Goal: Task Accomplishment & Management: Use online tool/utility

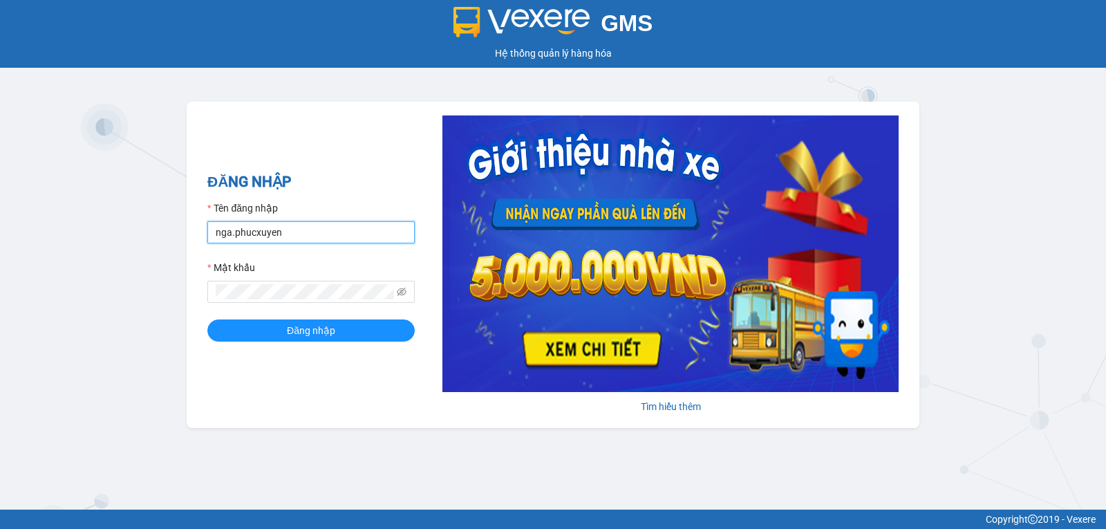
click at [325, 232] on input "nga.phucxuyen" at bounding box center [310, 232] width 207 height 22
type input "tunghuy.phucxuyen"
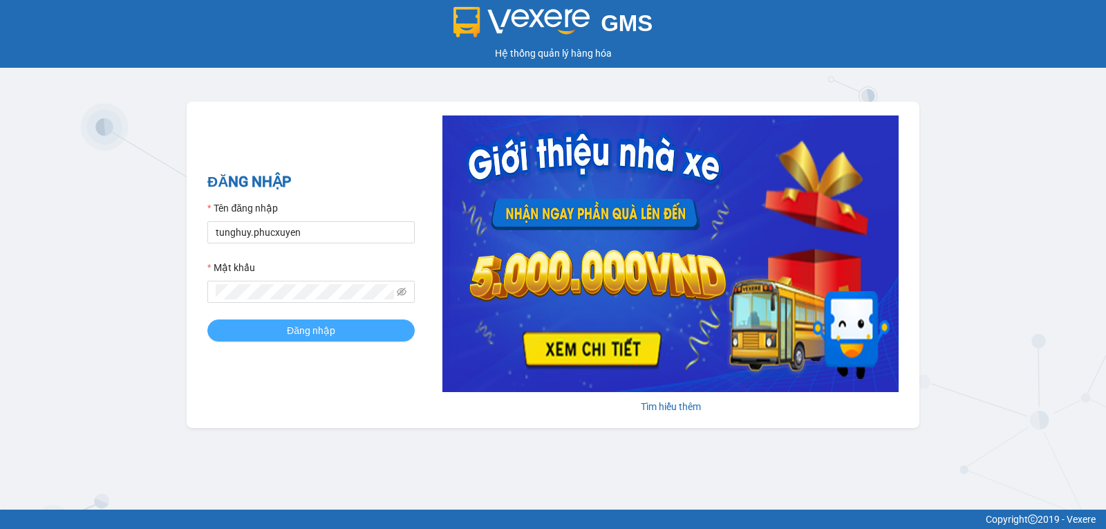
drag, startPoint x: 274, startPoint y: 336, endPoint x: 281, endPoint y: 335, distance: 7.7
click at [276, 335] on button "Đăng nhập" at bounding box center [310, 330] width 207 height 22
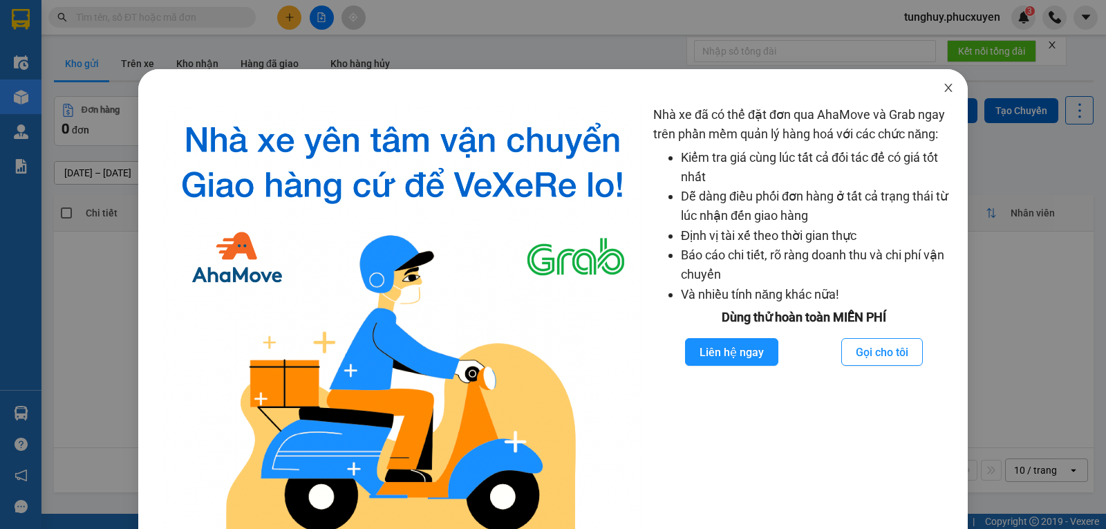
click at [943, 93] on icon "close" at bounding box center [948, 87] width 11 height 11
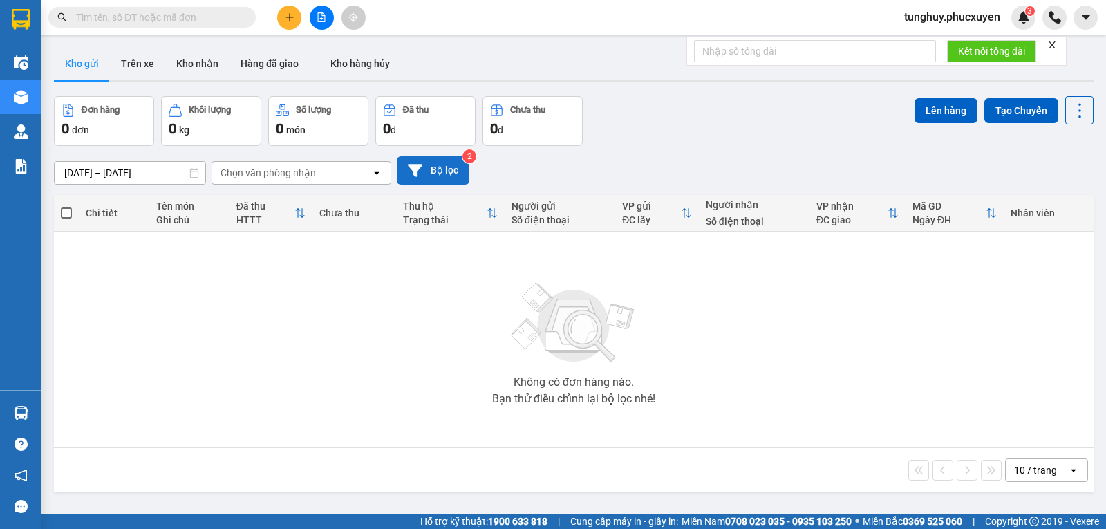
click at [450, 181] on button "Bộ lọc" at bounding box center [433, 170] width 73 height 28
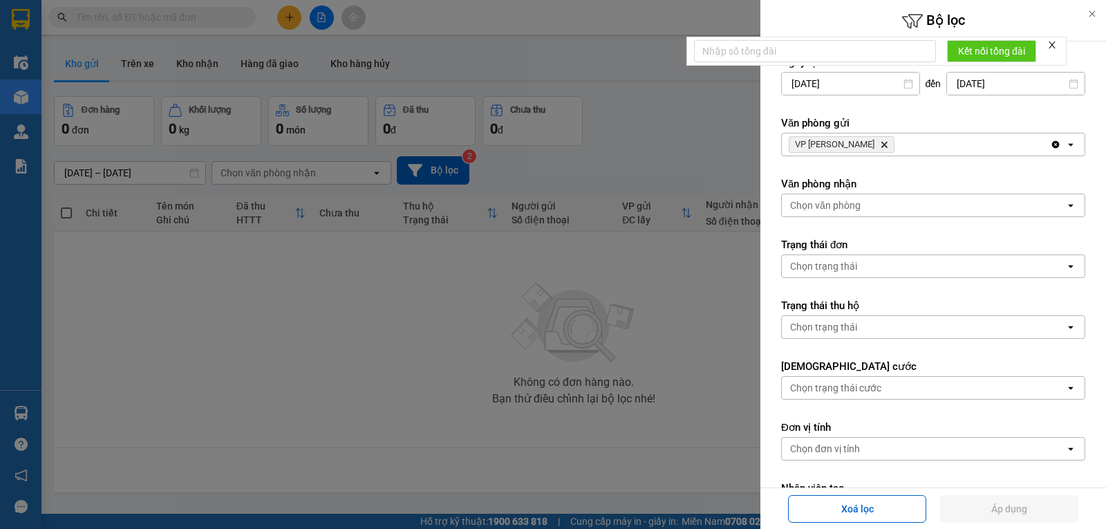
click at [868, 88] on input "[DATE]" at bounding box center [851, 84] width 138 height 22
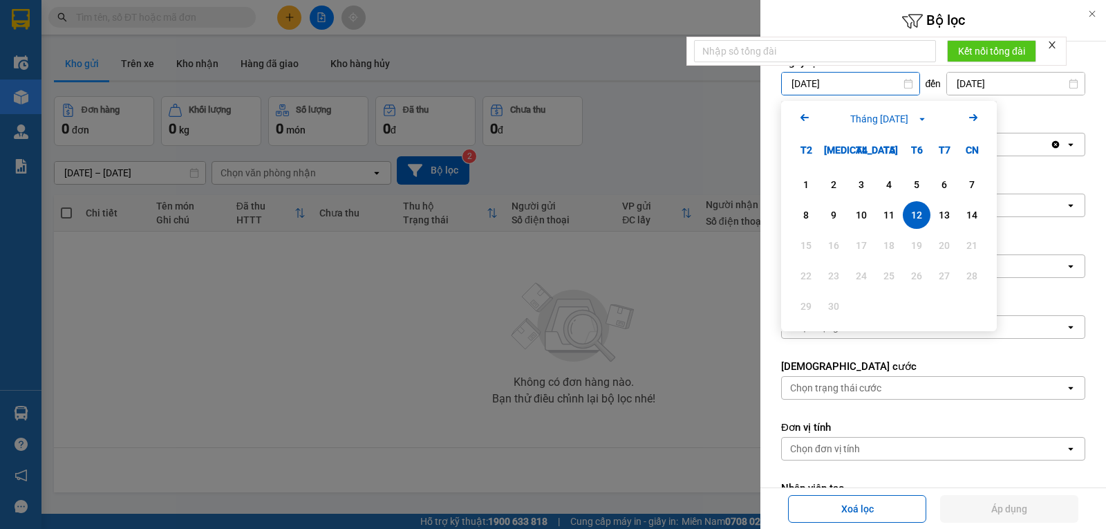
click at [1057, 47] on icon "close" at bounding box center [1053, 45] width 10 height 10
click at [800, 112] on icon "Arrow Left" at bounding box center [805, 117] width 17 height 17
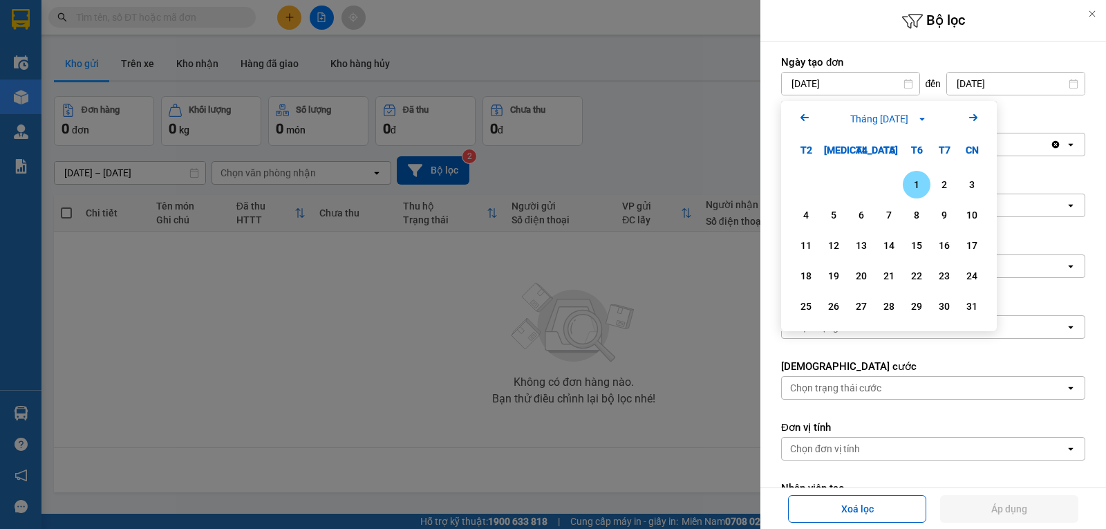
click at [916, 174] on div "1" at bounding box center [917, 185] width 28 height 28
type input "[DATE]"
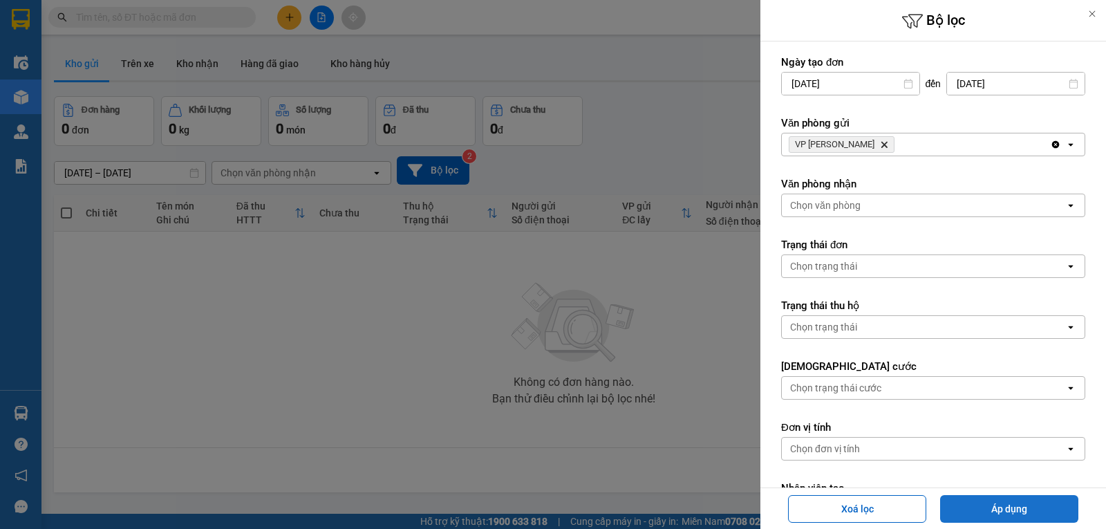
click at [1021, 506] on button "Áp dụng" at bounding box center [1009, 509] width 138 height 28
type input "[DATE] – [DATE]"
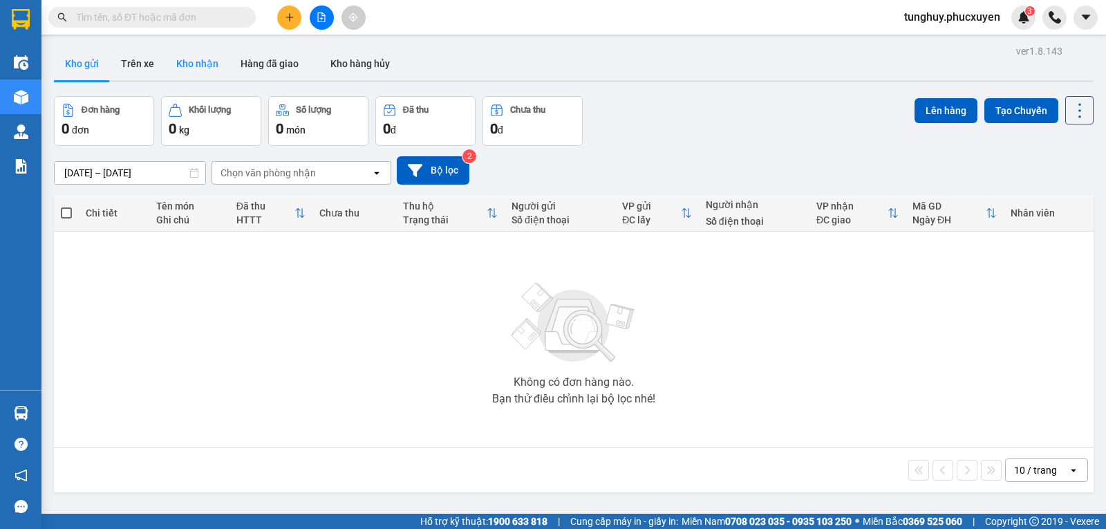
drag, startPoint x: 211, startPoint y: 69, endPoint x: 194, endPoint y: 48, distance: 27.5
click at [210, 68] on button "Kho nhận" at bounding box center [197, 63] width 64 height 33
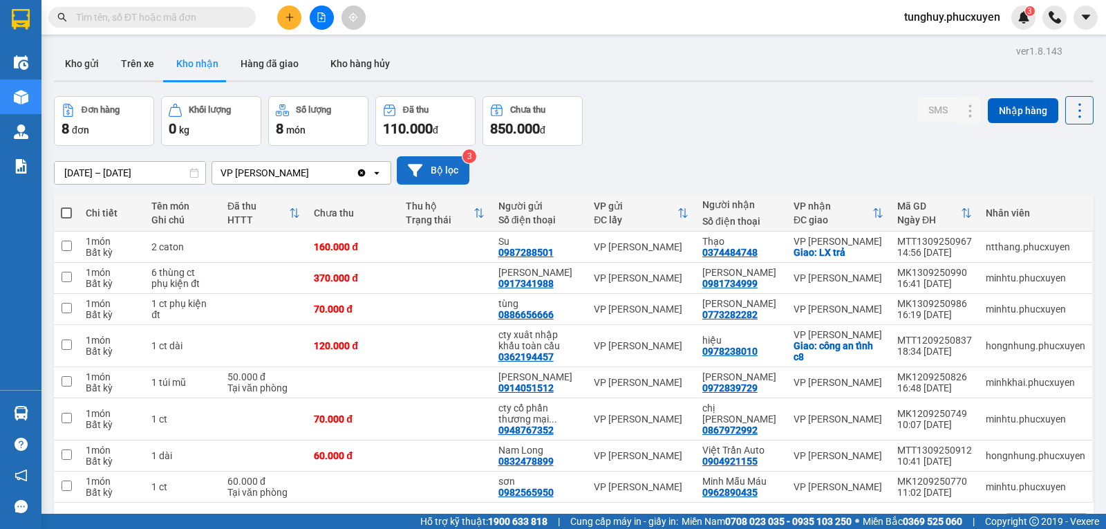
click at [429, 168] on button "Bộ lọc" at bounding box center [433, 170] width 73 height 28
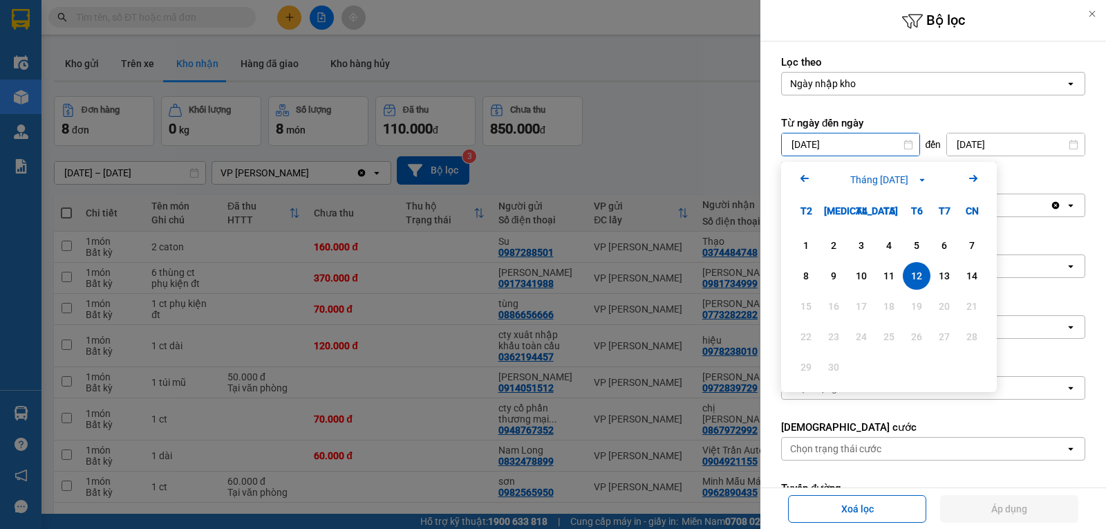
drag, startPoint x: 864, startPoint y: 145, endPoint x: 855, endPoint y: 137, distance: 11.8
click at [864, 145] on input "[DATE]" at bounding box center [851, 144] width 138 height 22
click at [800, 176] on icon "Arrow Left" at bounding box center [805, 178] width 17 height 17
drag, startPoint x: 915, startPoint y: 250, endPoint x: 1079, endPoint y: 394, distance: 218.6
click at [918, 250] on div "1" at bounding box center [916, 245] width 19 height 17
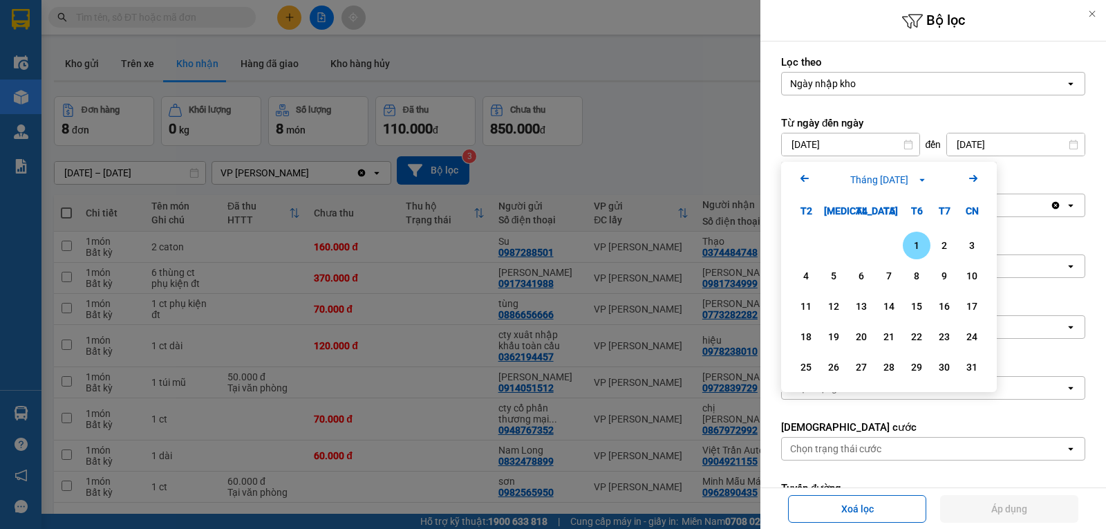
type input "[DATE]"
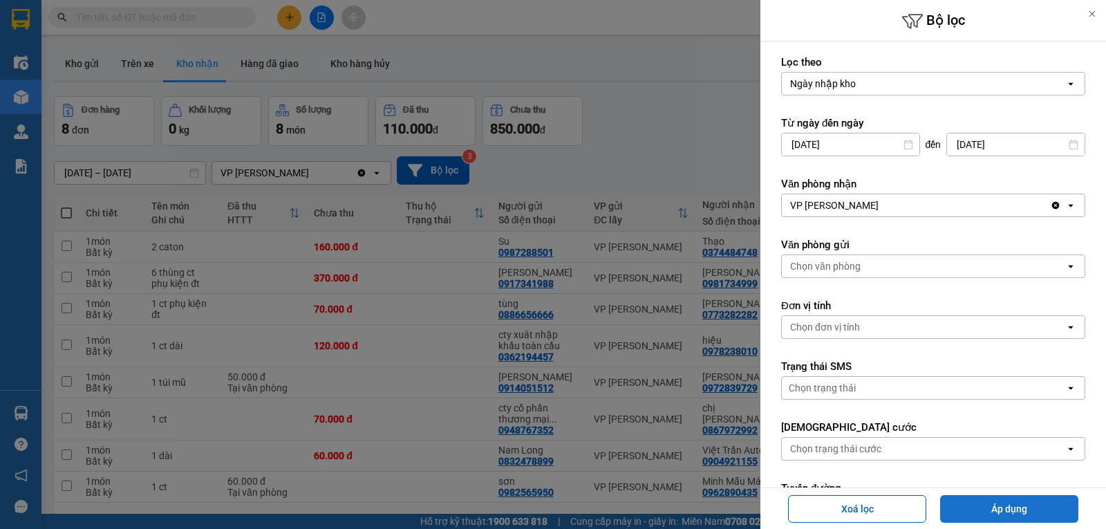
click at [1024, 508] on button "Áp dụng" at bounding box center [1009, 509] width 138 height 28
type input "[DATE] – [DATE]"
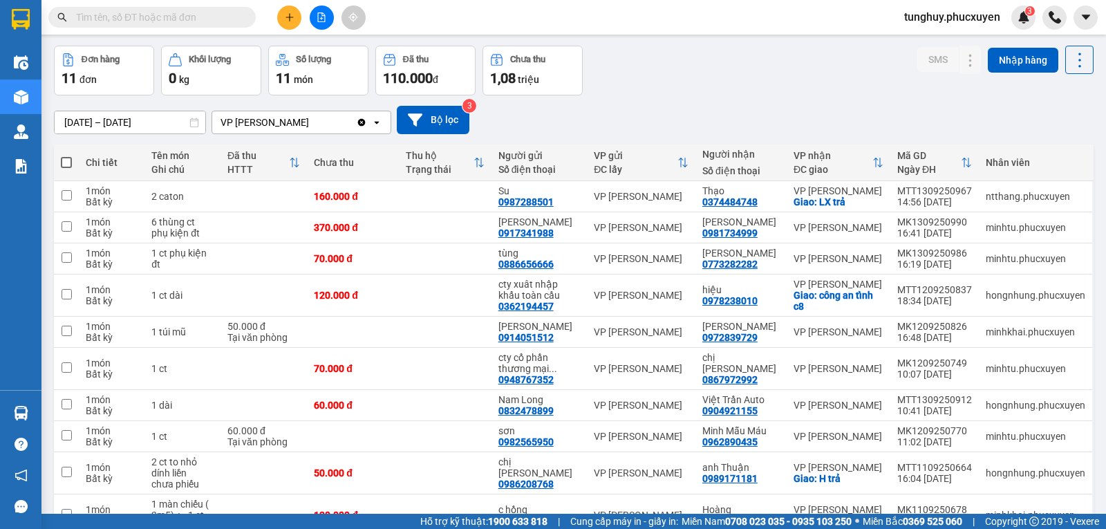
scroll to position [130, 0]
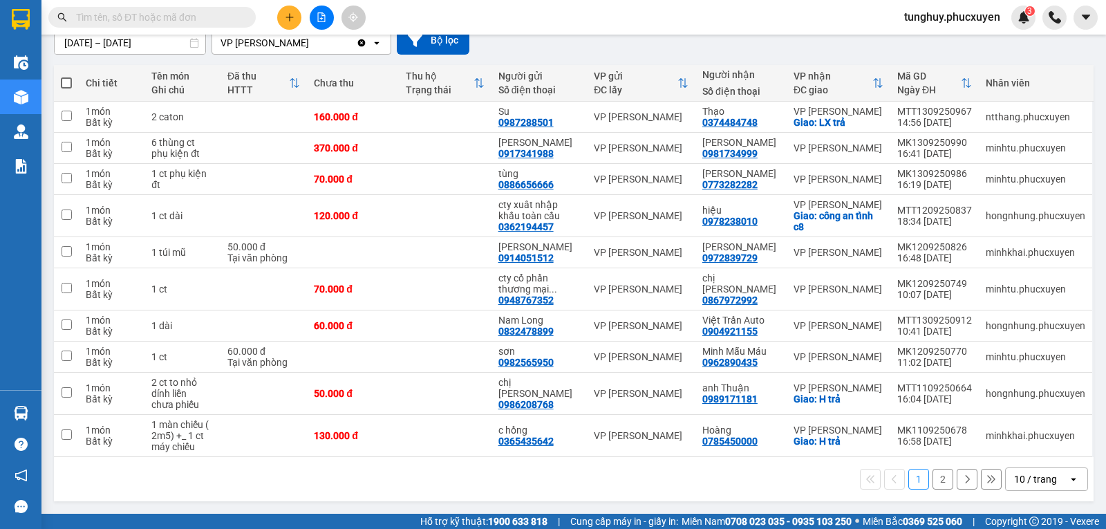
click at [1049, 472] on div "10 / trang" at bounding box center [1037, 479] width 62 height 22
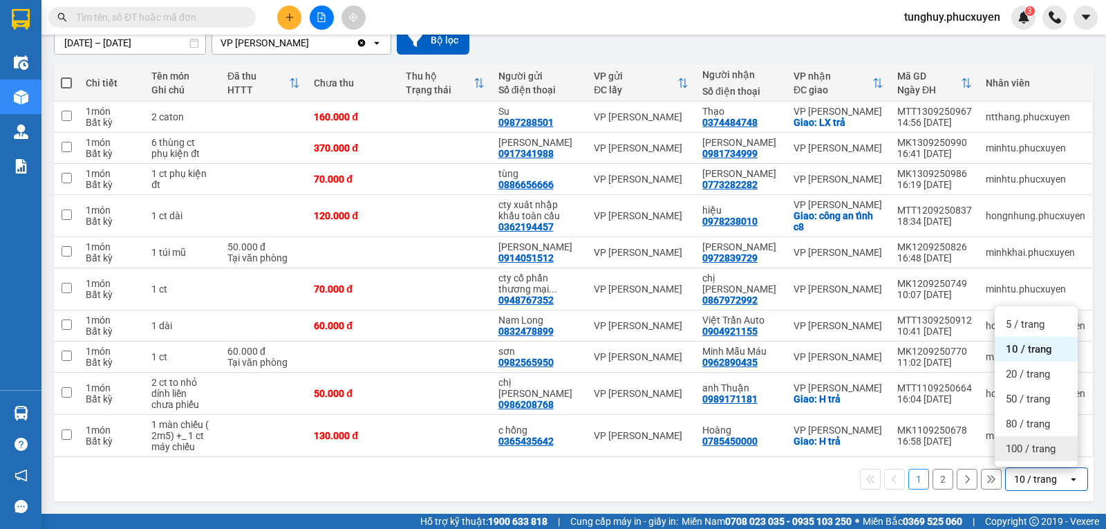
click at [1036, 445] on span "100 / trang" at bounding box center [1031, 449] width 50 height 14
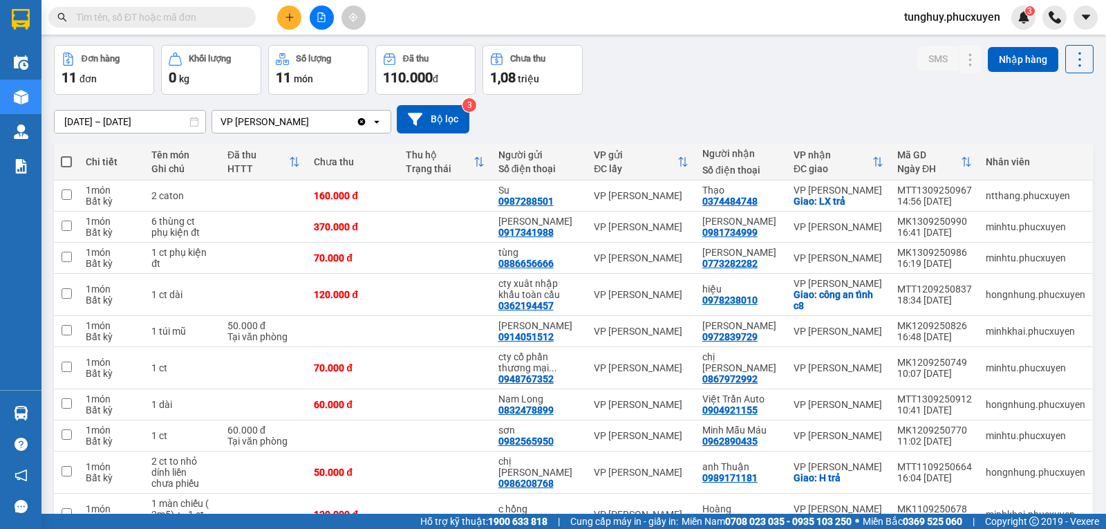
scroll to position [0, 0]
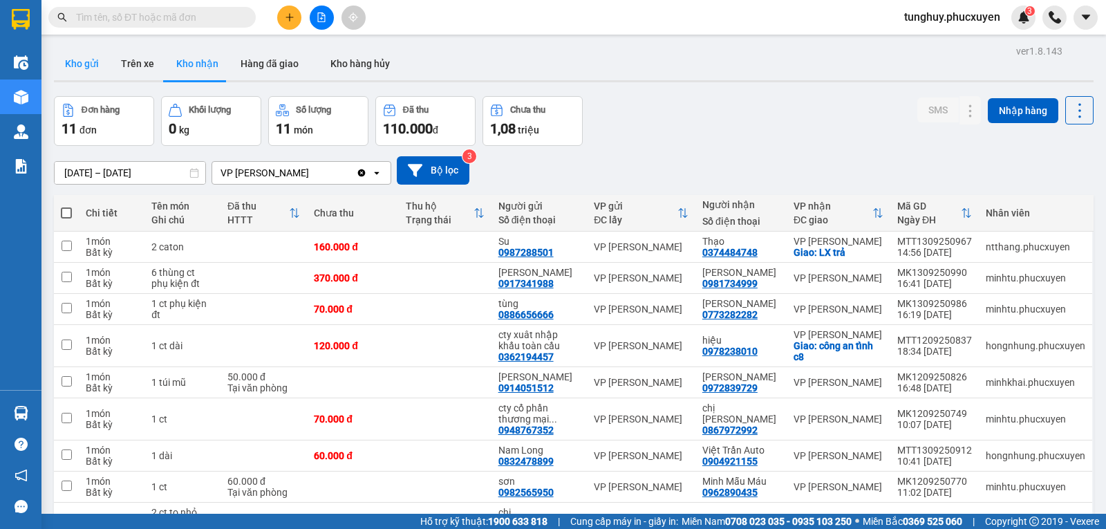
click at [93, 59] on button "Kho gửi" at bounding box center [82, 63] width 56 height 33
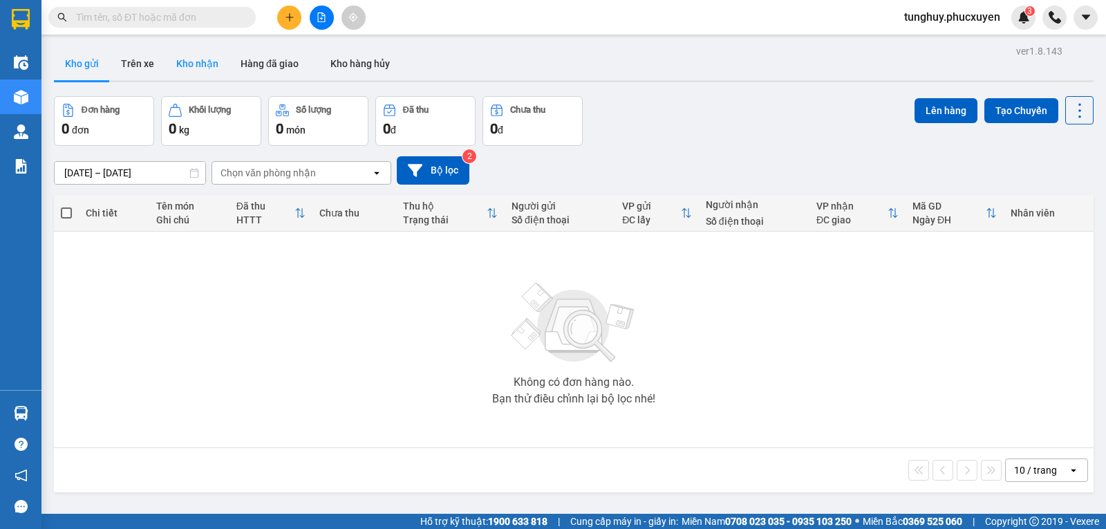
click at [184, 62] on button "Kho nhận" at bounding box center [197, 63] width 64 height 33
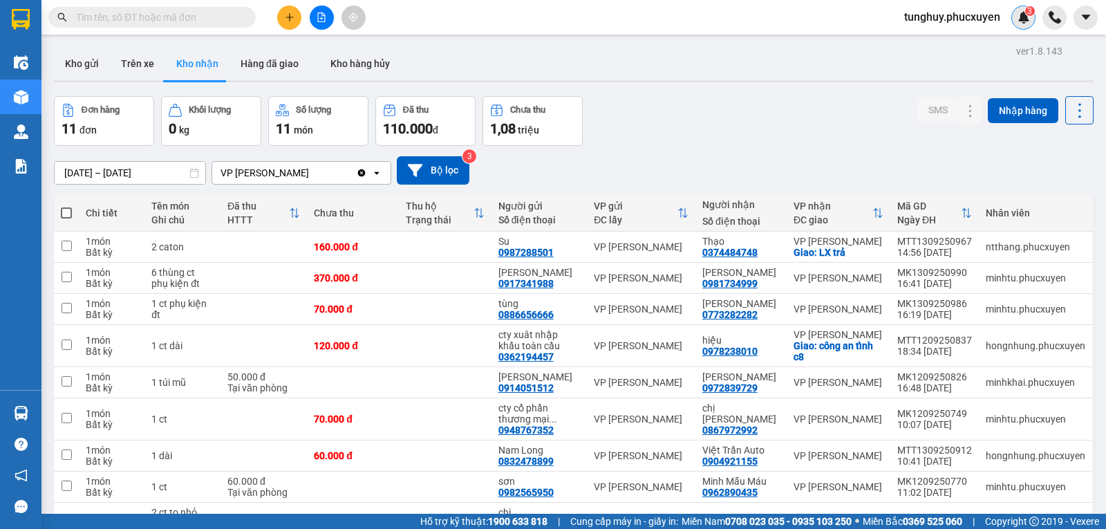
click at [1021, 26] on div "3" at bounding box center [1024, 18] width 24 height 24
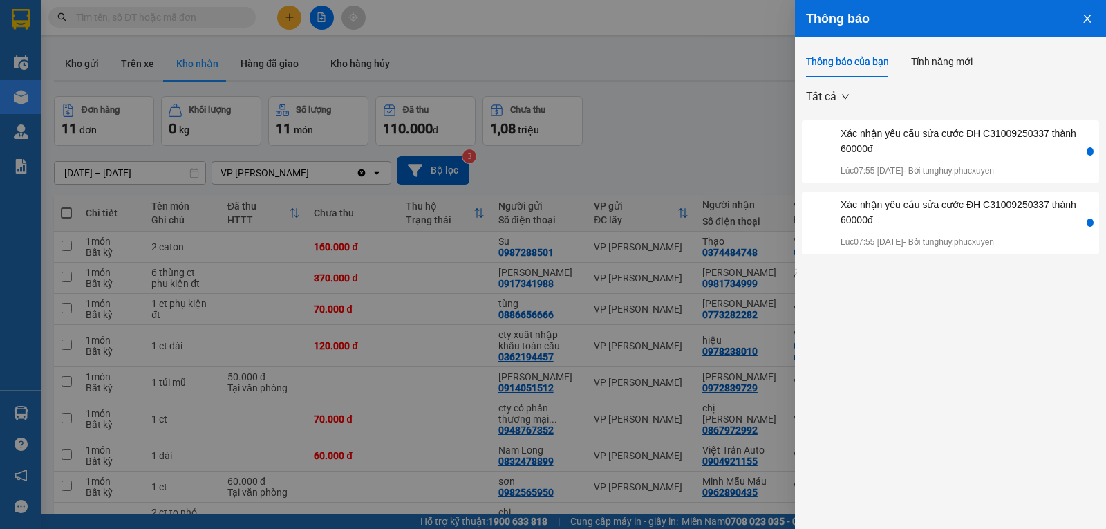
click at [723, 156] on div at bounding box center [553, 264] width 1106 height 529
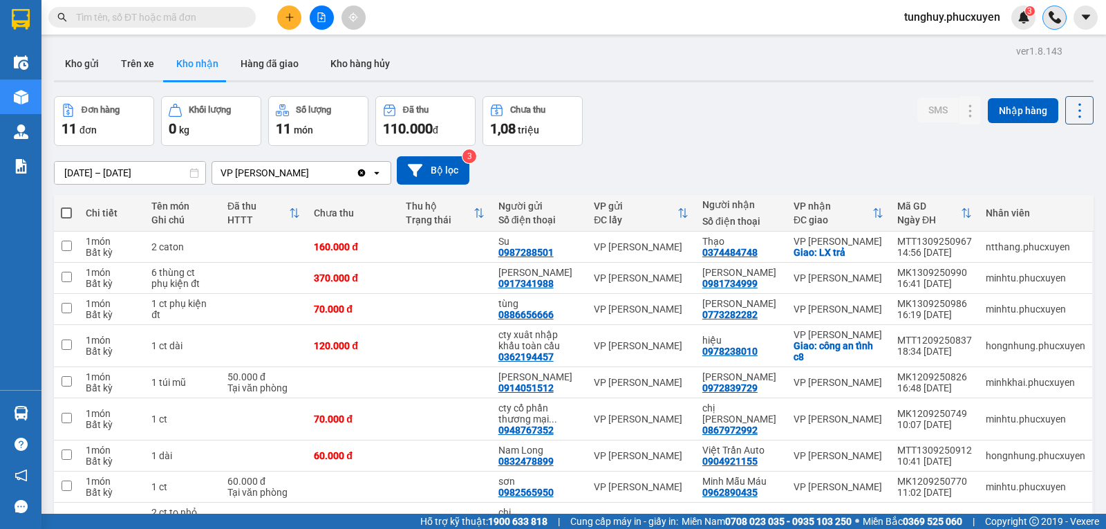
click at [1046, 26] on div at bounding box center [1055, 18] width 24 height 24
click at [889, 57] on input "text" at bounding box center [815, 51] width 242 height 22
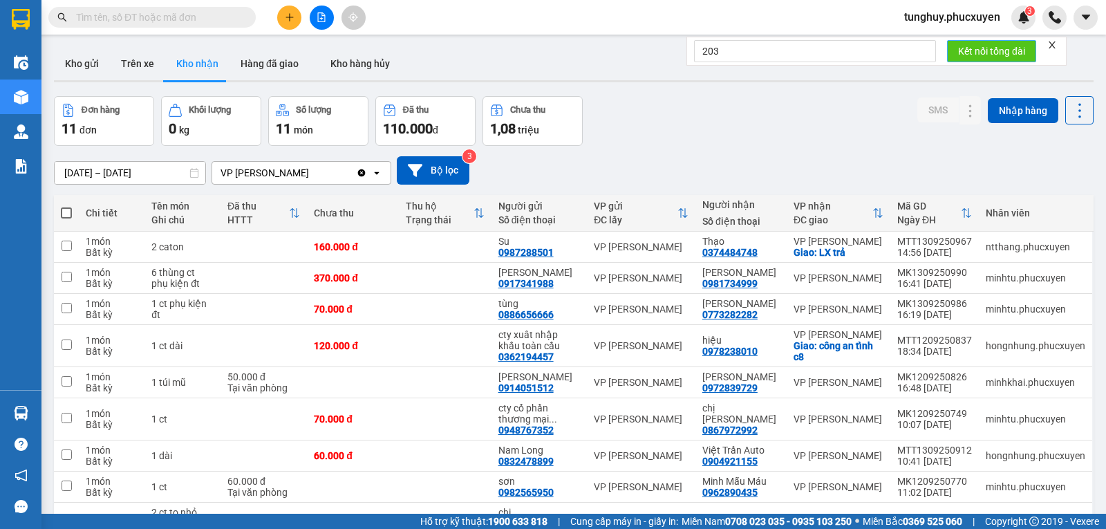
click at [1020, 46] on span "Kết nối tổng đài" at bounding box center [991, 51] width 67 height 15
click at [1003, 48] on span "Kết nối tổng đài" at bounding box center [991, 51] width 67 height 15
click at [839, 53] on input "203" at bounding box center [815, 51] width 242 height 22
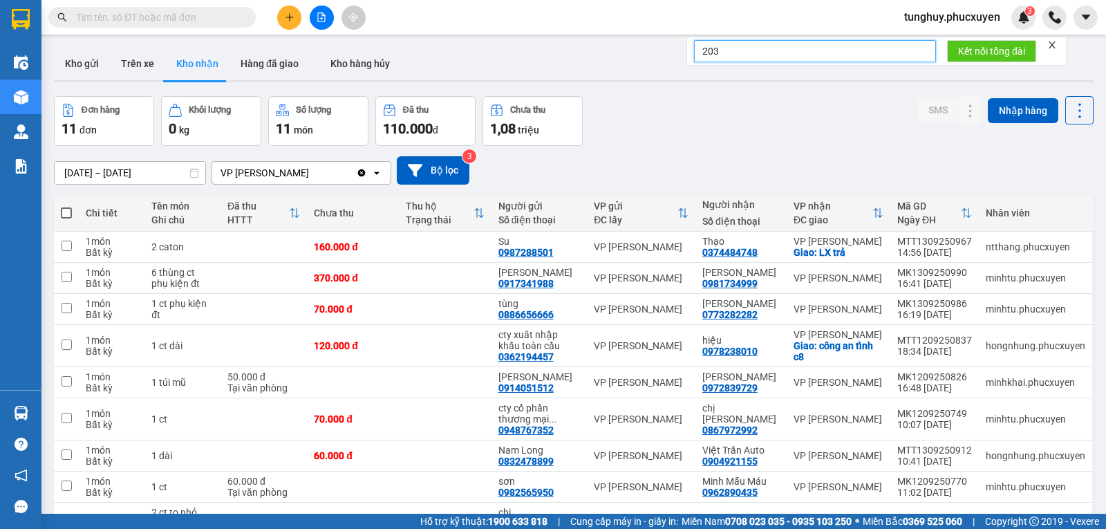
click at [839, 53] on input "203" at bounding box center [815, 51] width 242 height 22
type input "1203"
click at [1023, 49] on span "Kết nối tổng đài" at bounding box center [991, 51] width 67 height 15
click at [1021, 49] on span "Kết nối tổng đài" at bounding box center [991, 51] width 67 height 15
drag, startPoint x: 1021, startPoint y: 49, endPoint x: 1047, endPoint y: 44, distance: 26.2
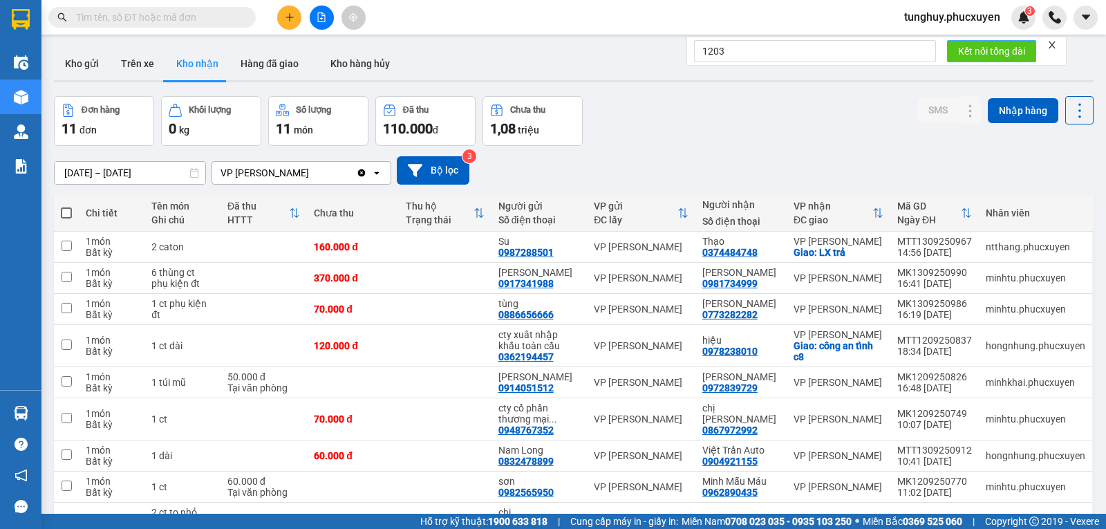
click at [1024, 48] on span "Kết nối tổng đài" at bounding box center [991, 51] width 67 height 15
click at [1057, 41] on icon "close" at bounding box center [1053, 45] width 10 height 10
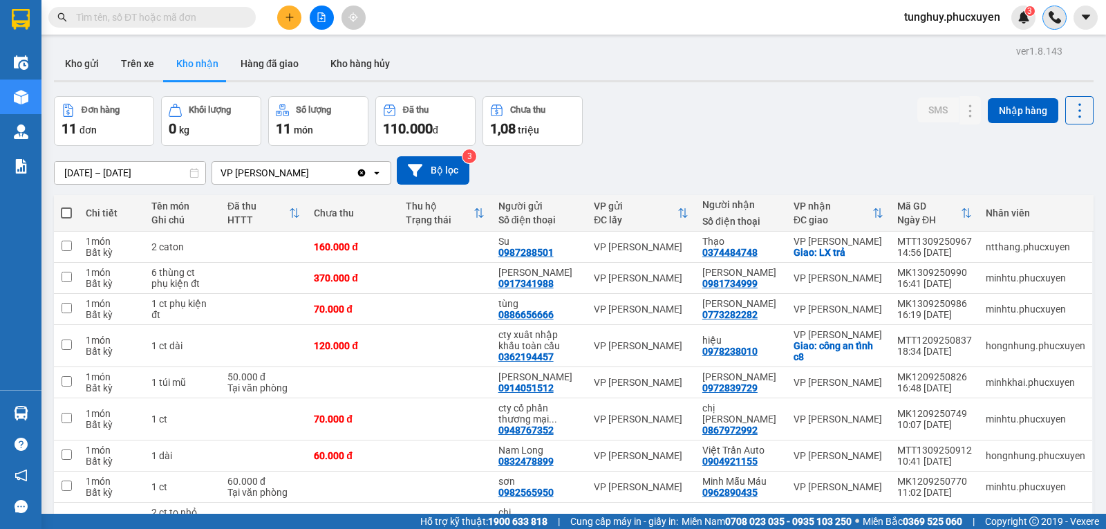
click at [1066, 19] on div at bounding box center [1055, 18] width 24 height 24
click at [1050, 45] on icon "close" at bounding box center [1053, 45] width 10 height 10
click at [75, 66] on button "Kho gửi" at bounding box center [82, 63] width 56 height 33
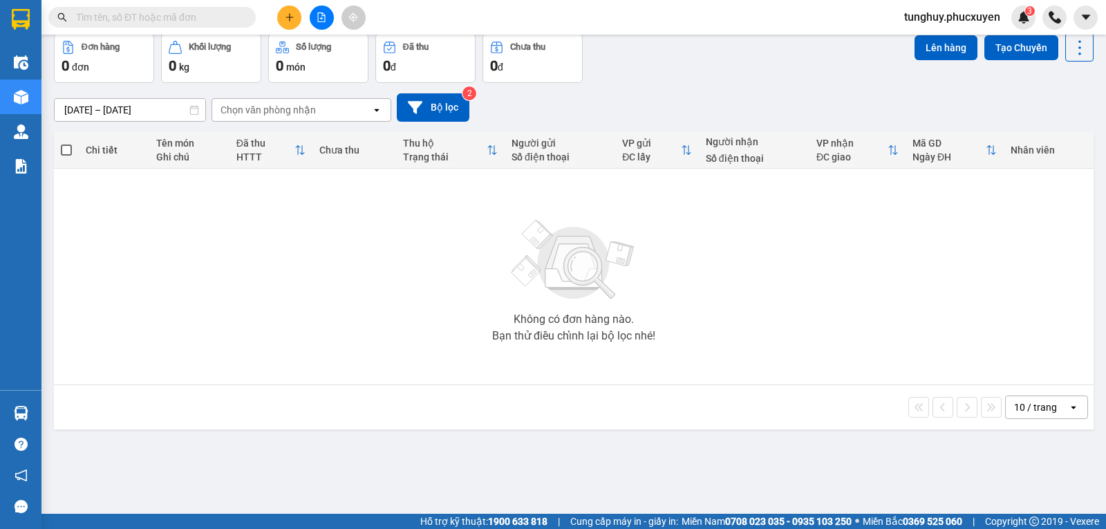
scroll to position [64, 0]
click at [1019, 411] on div "10 / trang" at bounding box center [1035, 407] width 43 height 14
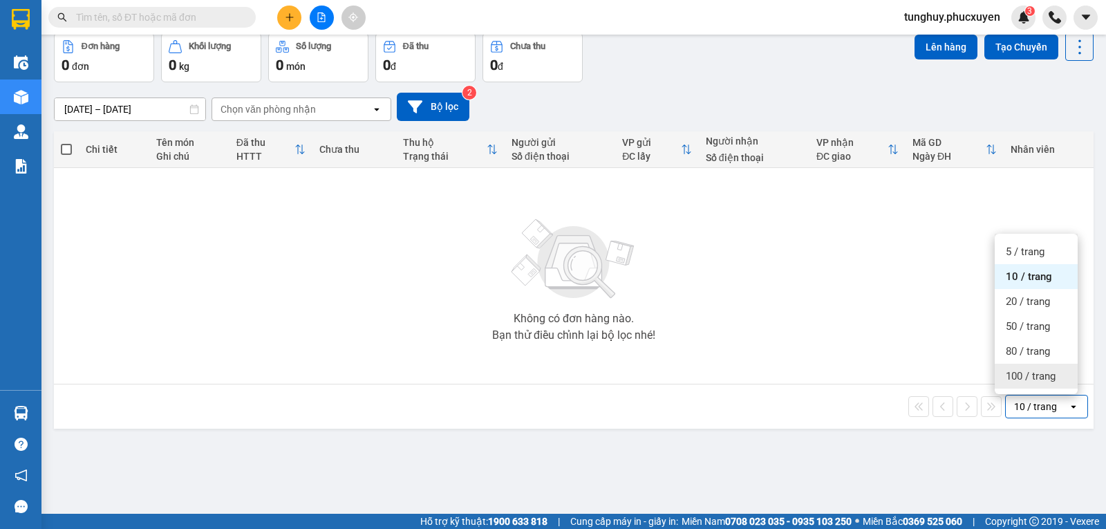
drag, startPoint x: 1048, startPoint y: 374, endPoint x: 890, endPoint y: 389, distance: 158.3
click at [1046, 374] on span "100 / trang" at bounding box center [1031, 376] width 50 height 14
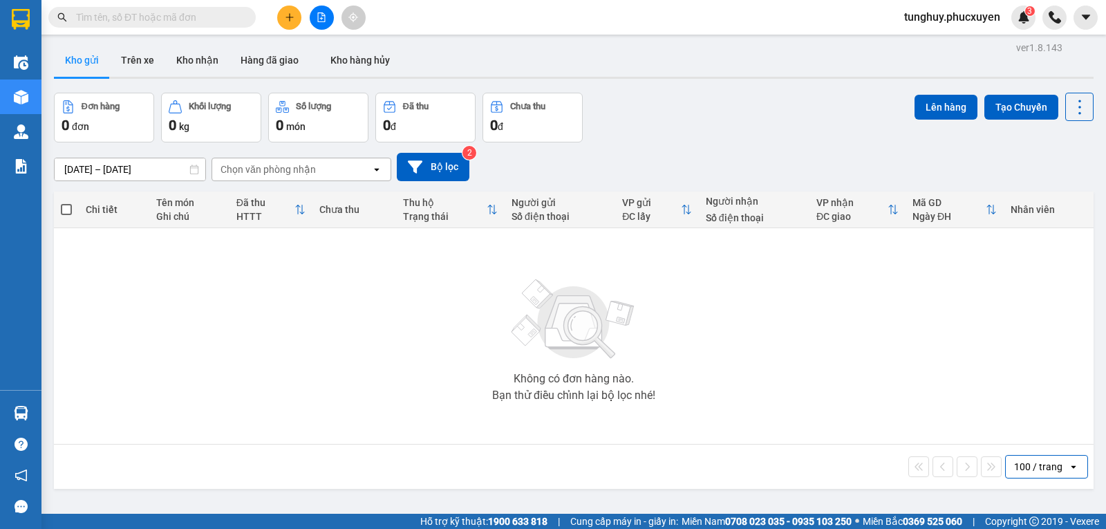
scroll to position [0, 0]
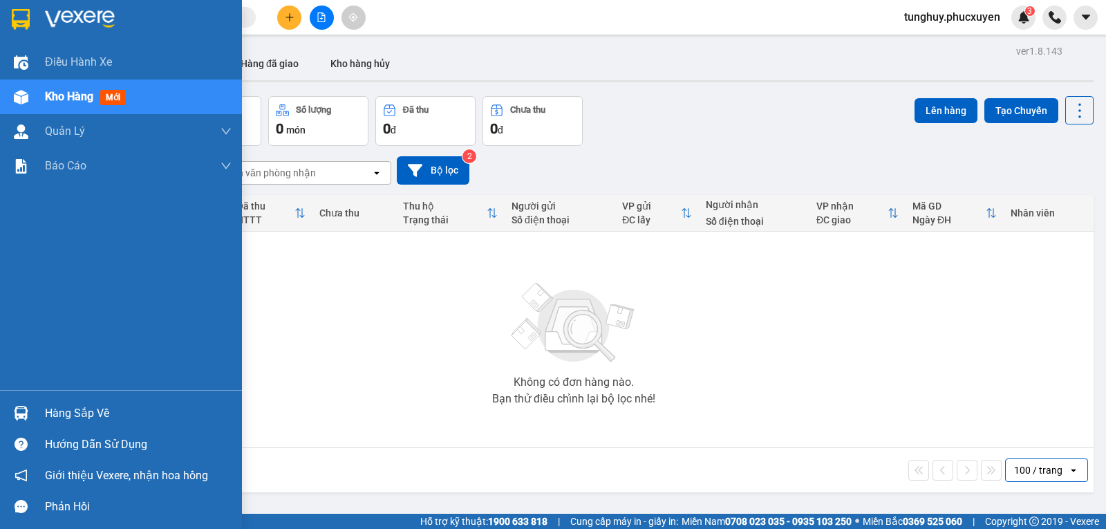
click at [24, 419] on img at bounding box center [21, 413] width 15 height 15
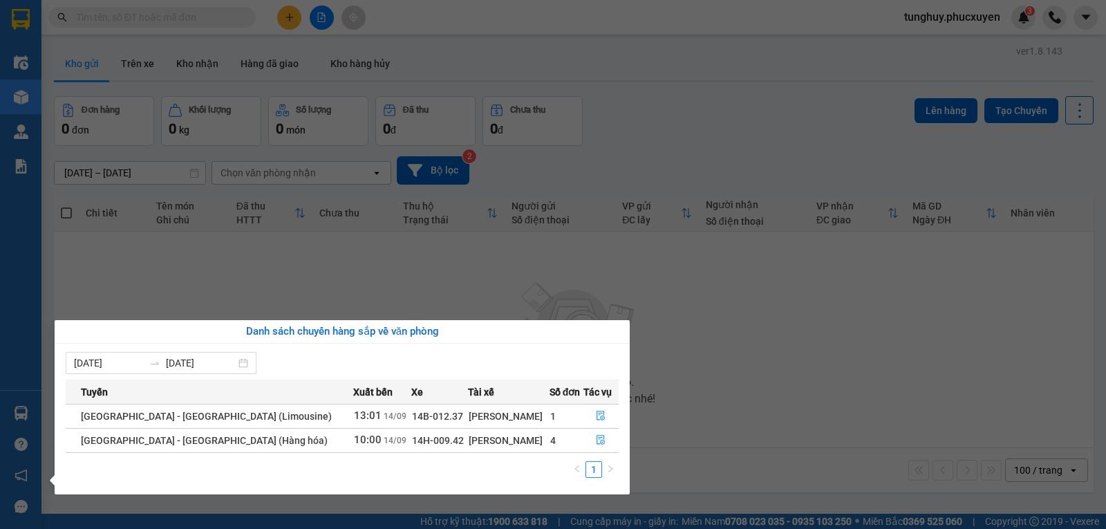
click at [819, 359] on section "Kết quả tìm kiếm ( 0 ) Bộ lọc No Data tunghuy.phucxuyen 3 Điều hành xe Kho hàng…" at bounding box center [553, 264] width 1106 height 529
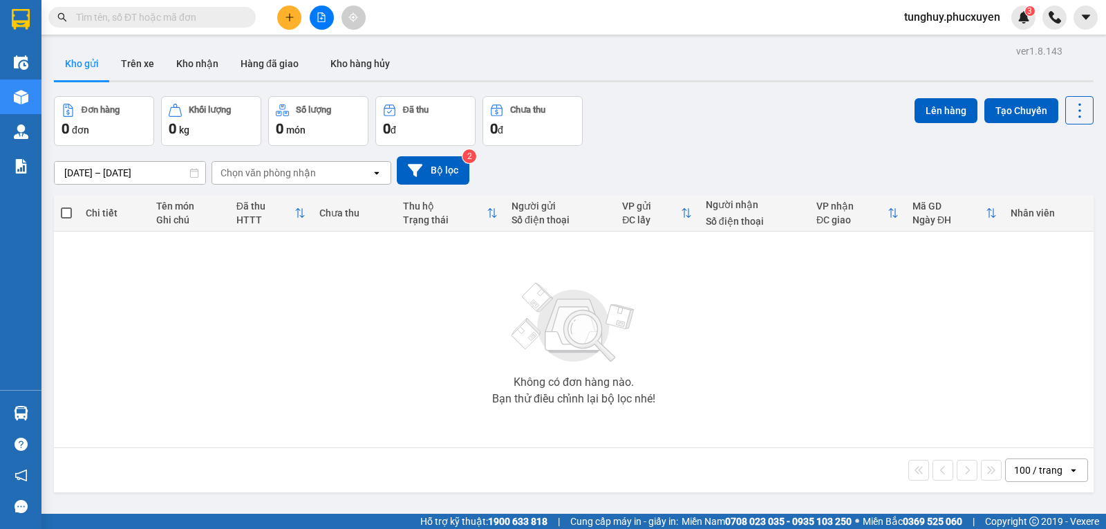
drag, startPoint x: 1055, startPoint y: 472, endPoint x: 897, endPoint y: 472, distance: 158.4
click at [1055, 473] on div "100 / trang" at bounding box center [1037, 470] width 62 height 22
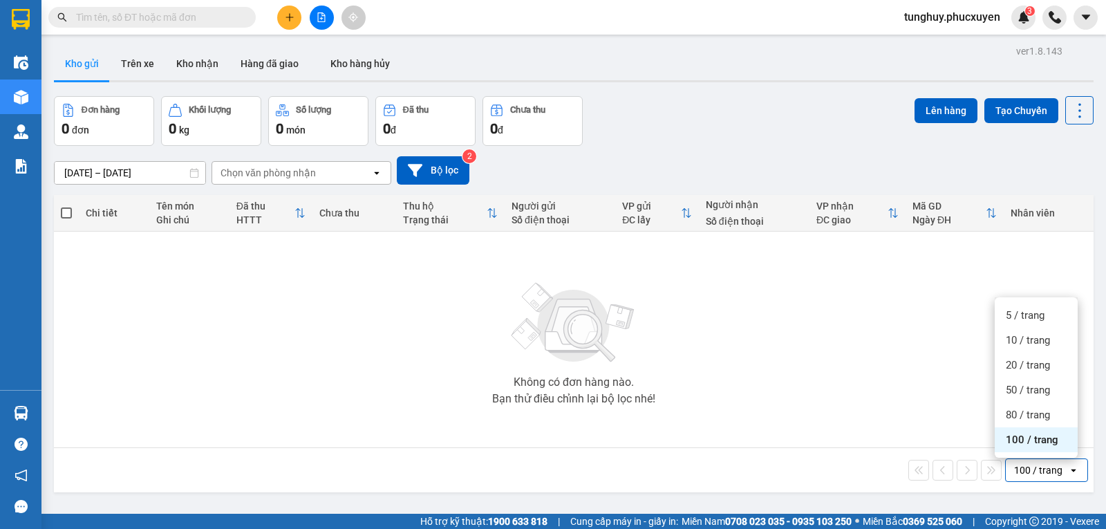
drag, startPoint x: 1057, startPoint y: 443, endPoint x: 1047, endPoint y: 441, distance: 9.8
click at [1057, 442] on span "100 / trang" at bounding box center [1032, 440] width 53 height 14
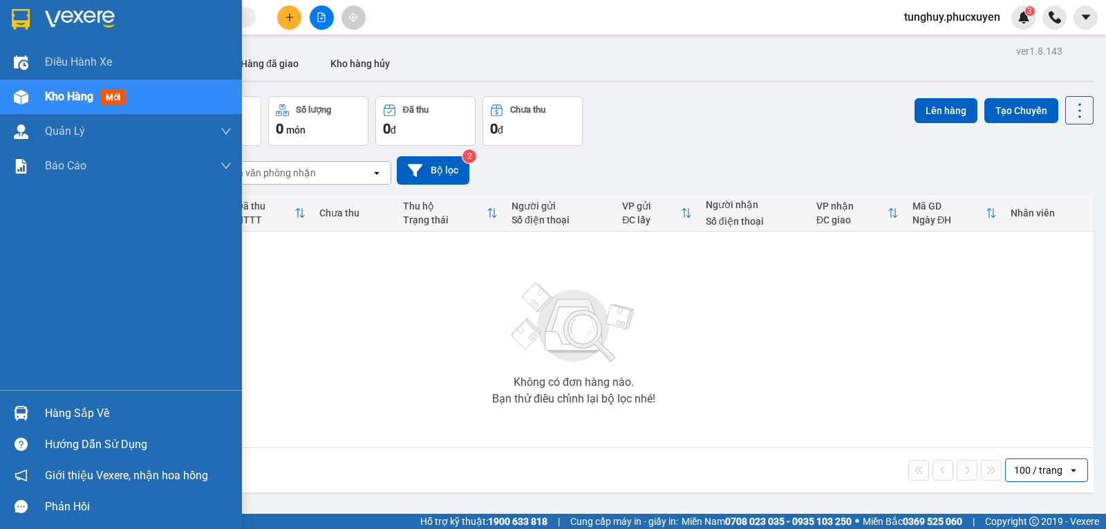
click at [102, 412] on div "Hàng sắp về" at bounding box center [138, 413] width 187 height 21
